Goal: Check status: Check status

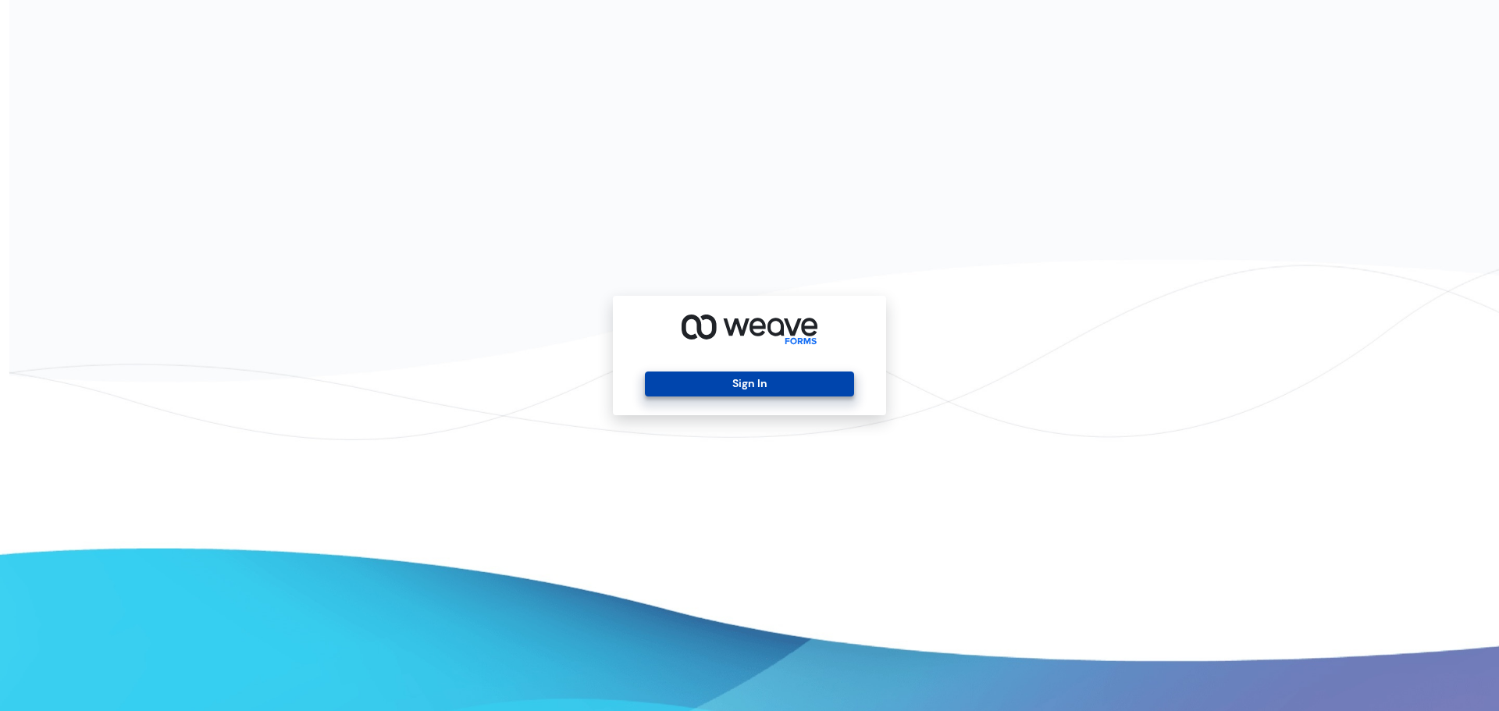
click at [817, 390] on button "Sign In" at bounding box center [749, 384] width 208 height 25
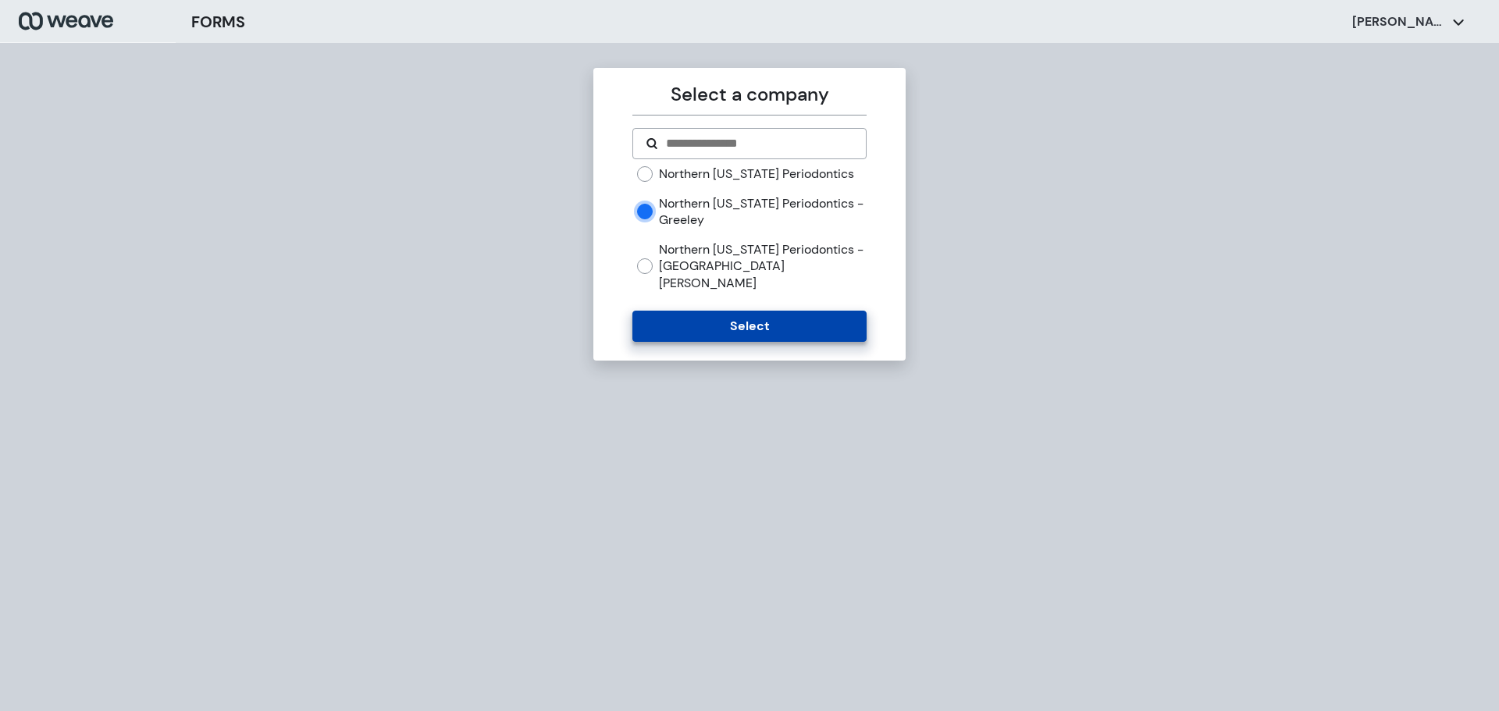
click at [686, 311] on button "Select" at bounding box center [748, 326] width 233 height 31
